Goal: Information Seeking & Learning: Learn about a topic

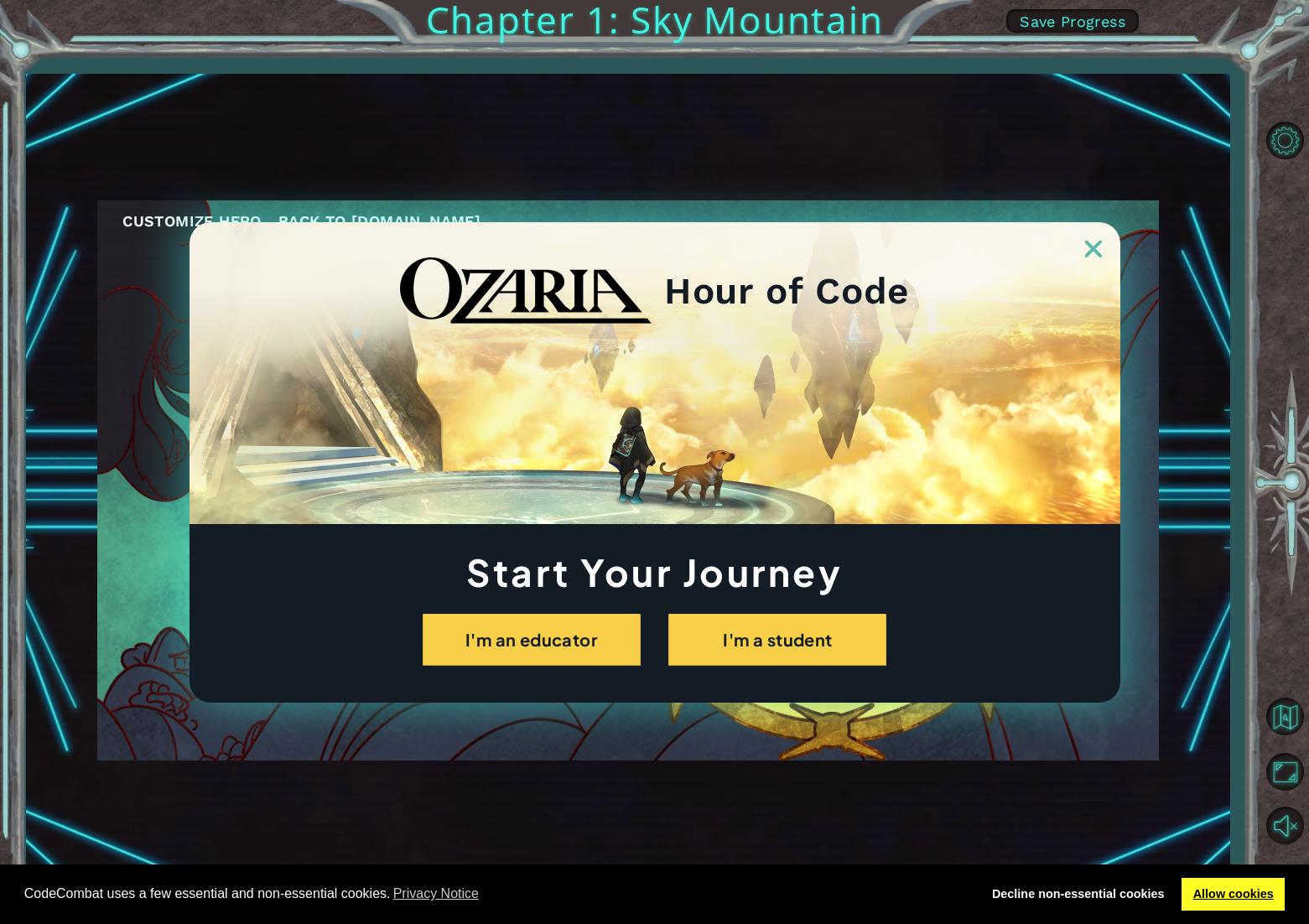
click at [1240, 903] on link "Allow cookies" at bounding box center [1233, 895] width 104 height 34
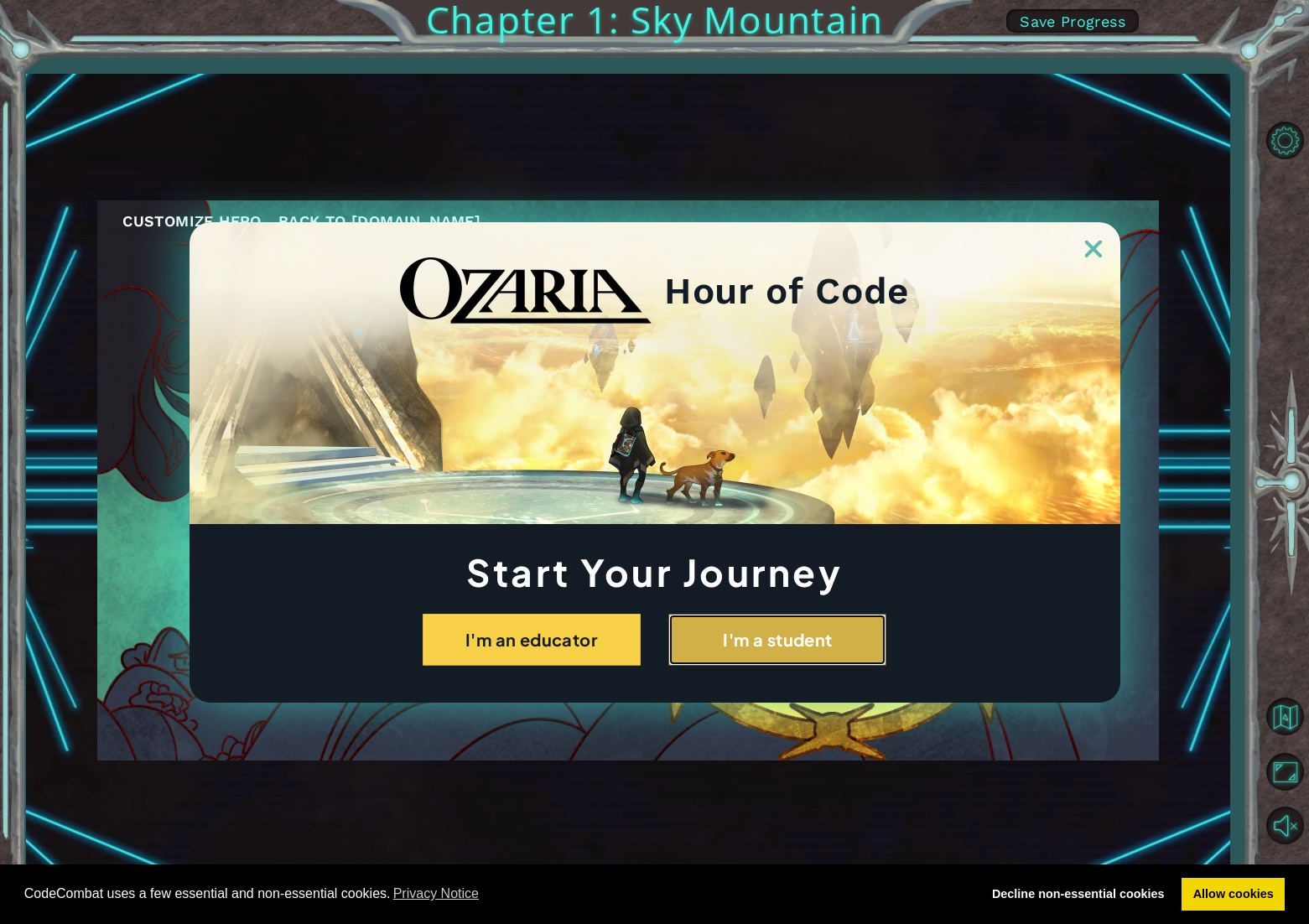
click at [761, 633] on button "I'm a student" at bounding box center [778, 639] width 218 height 52
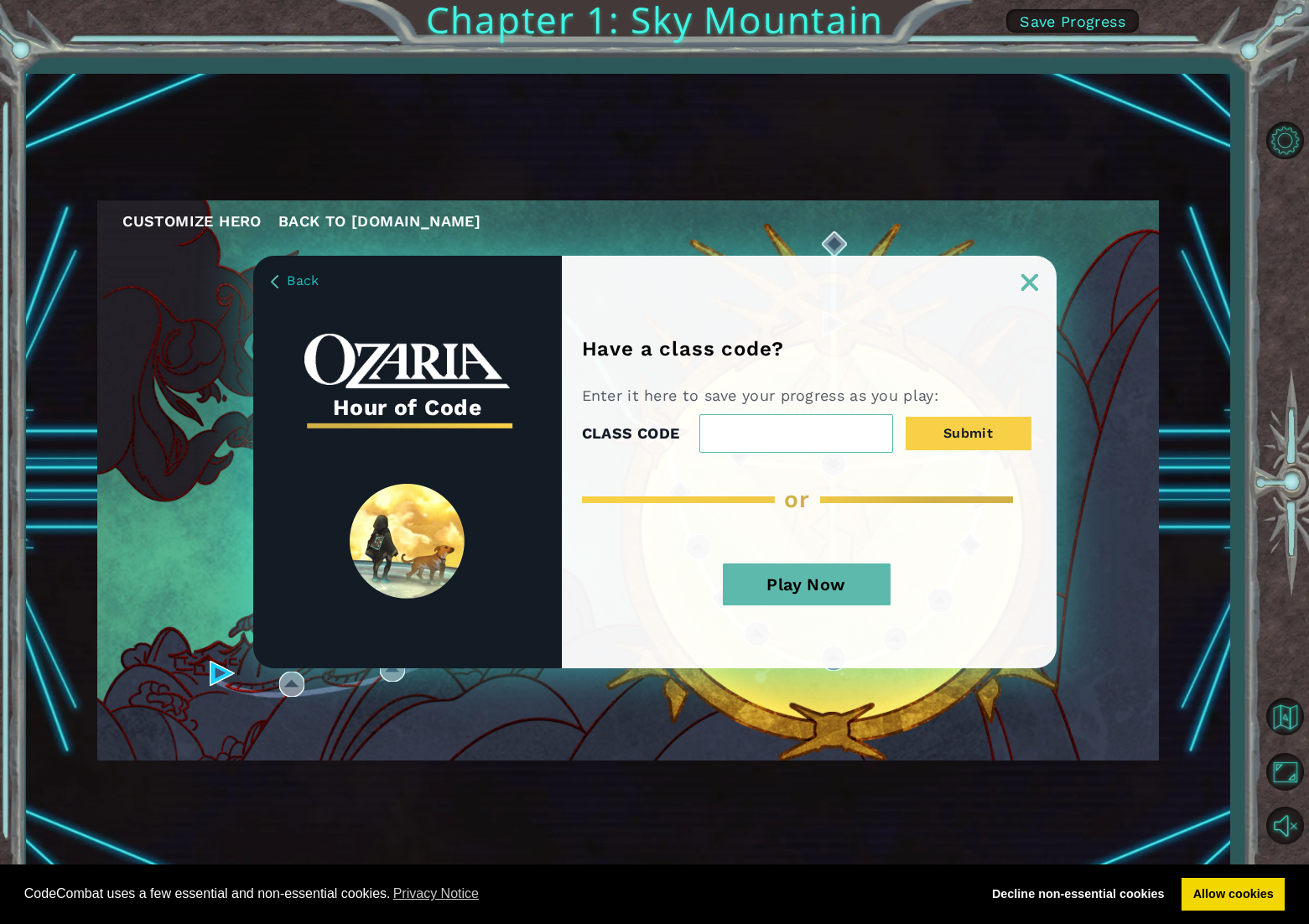
click at [805, 592] on button "Play Now" at bounding box center [806, 584] width 168 height 42
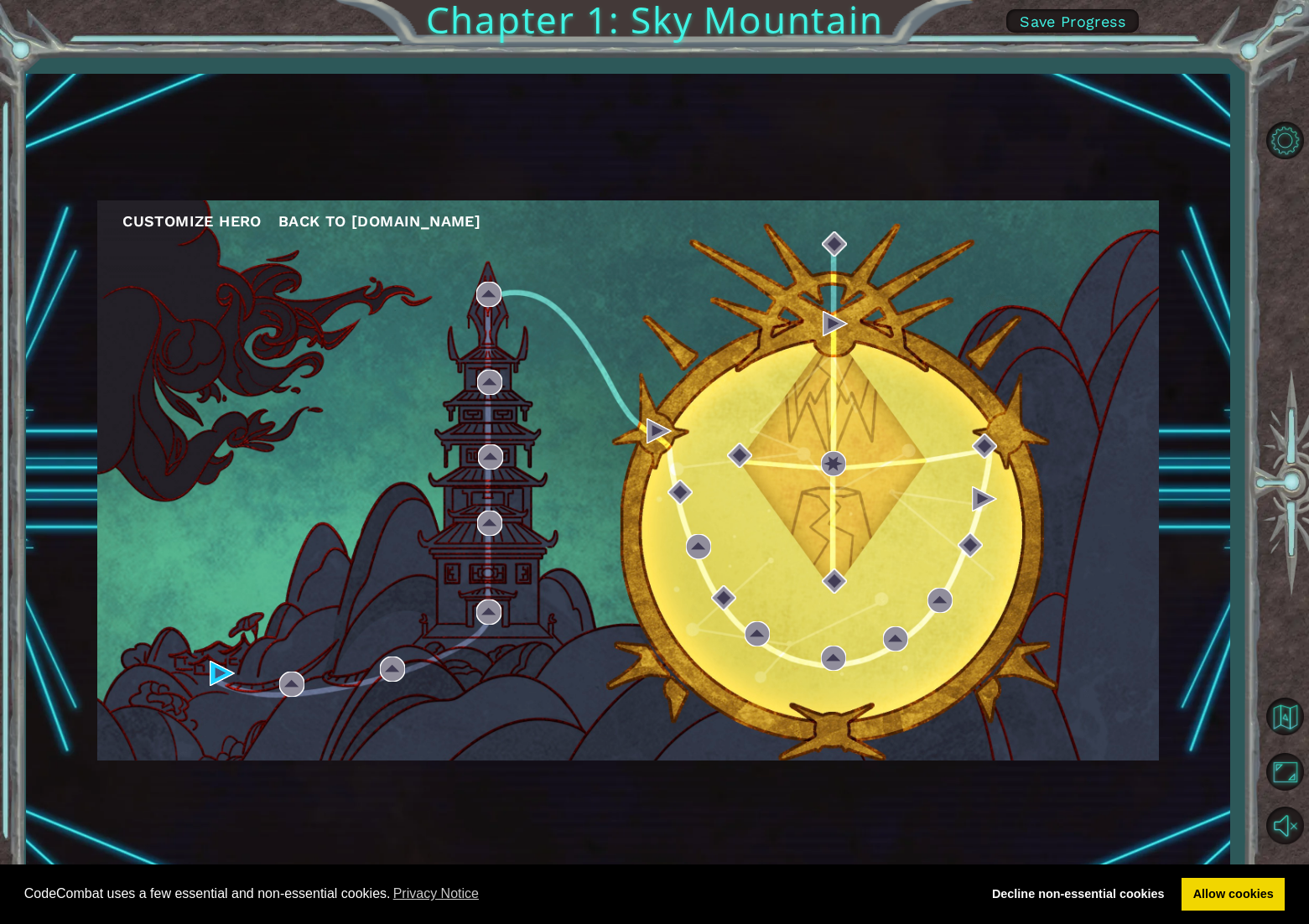
click at [234, 229] on button "Customize Hero" at bounding box center [192, 221] width 139 height 25
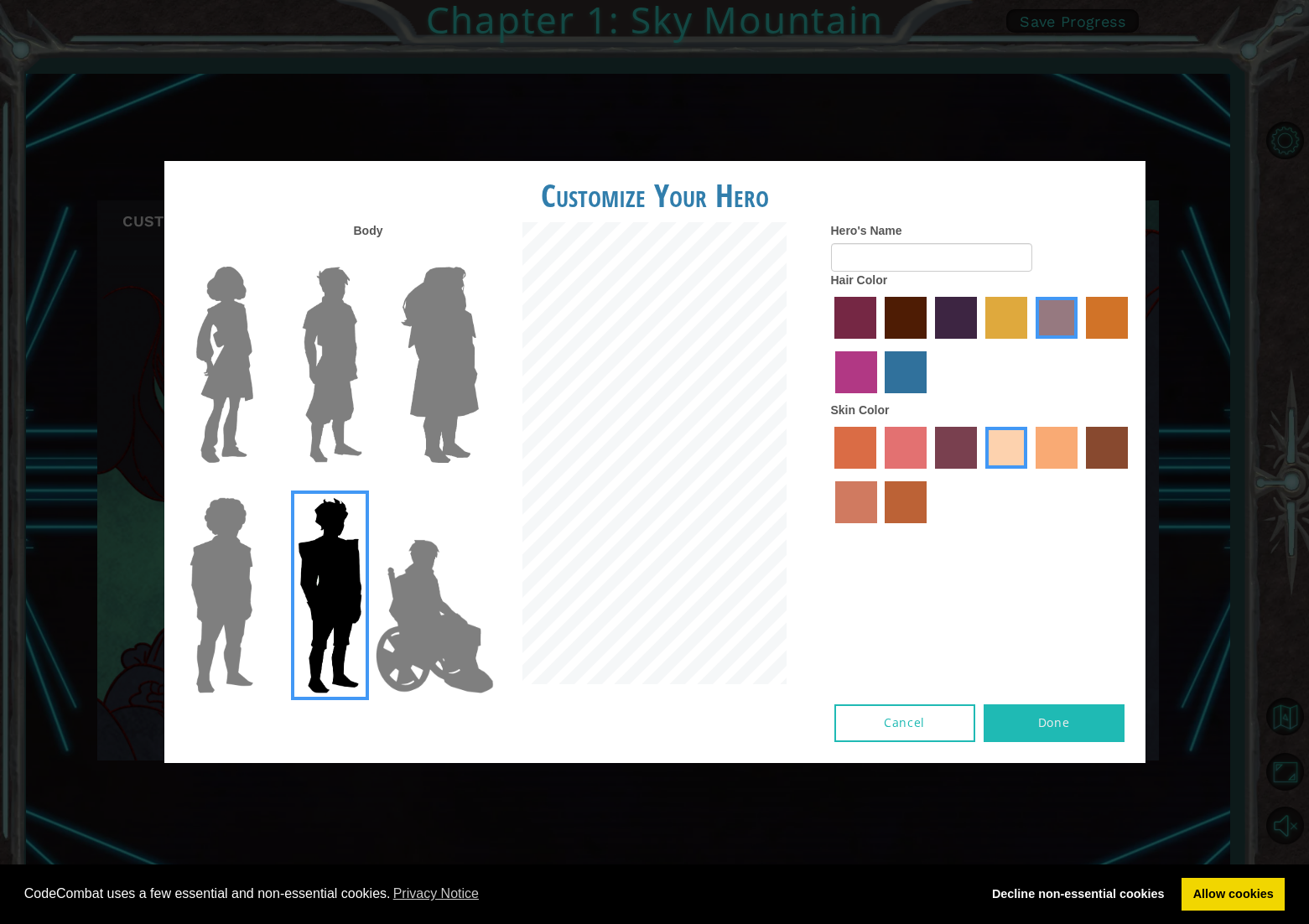
click at [1061, 723] on button "Done" at bounding box center [1054, 723] width 141 height 38
click at [944, 722] on button "Cancel" at bounding box center [905, 723] width 141 height 38
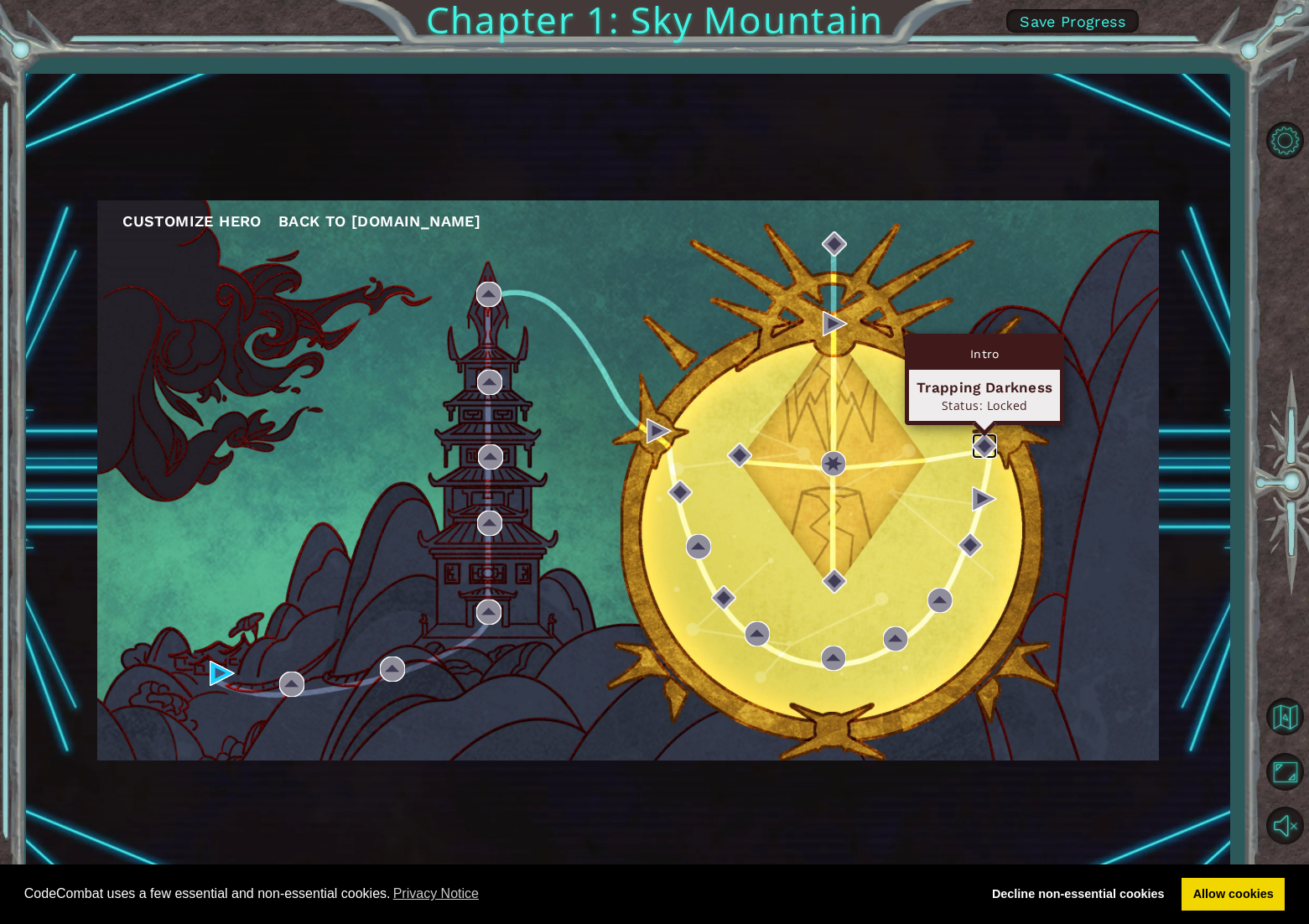
click at [994, 441] on img at bounding box center [984, 445] width 25 height 25
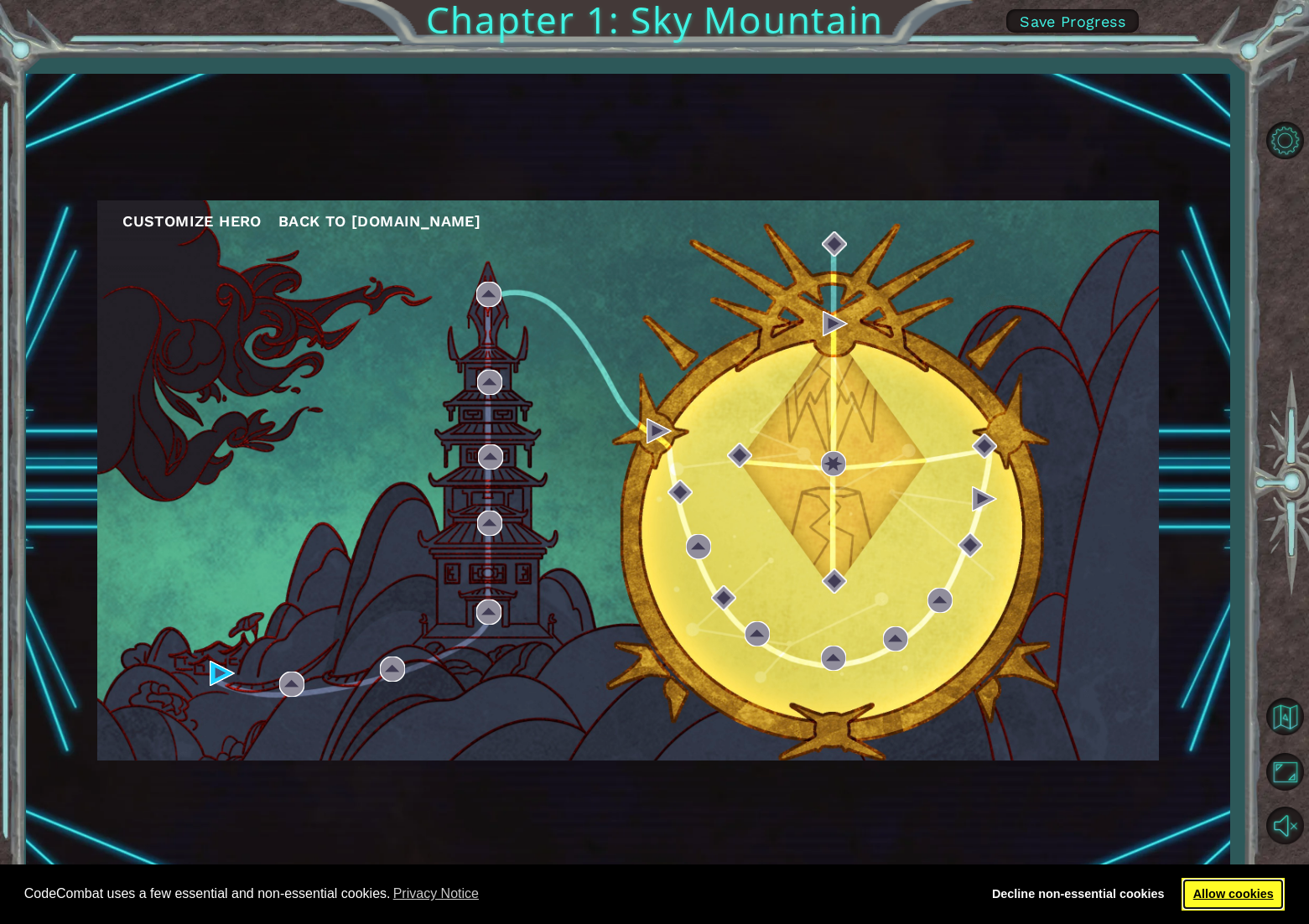
click at [1209, 890] on link "Allow cookies" at bounding box center [1233, 895] width 104 height 34
